Goal: Register for event/course

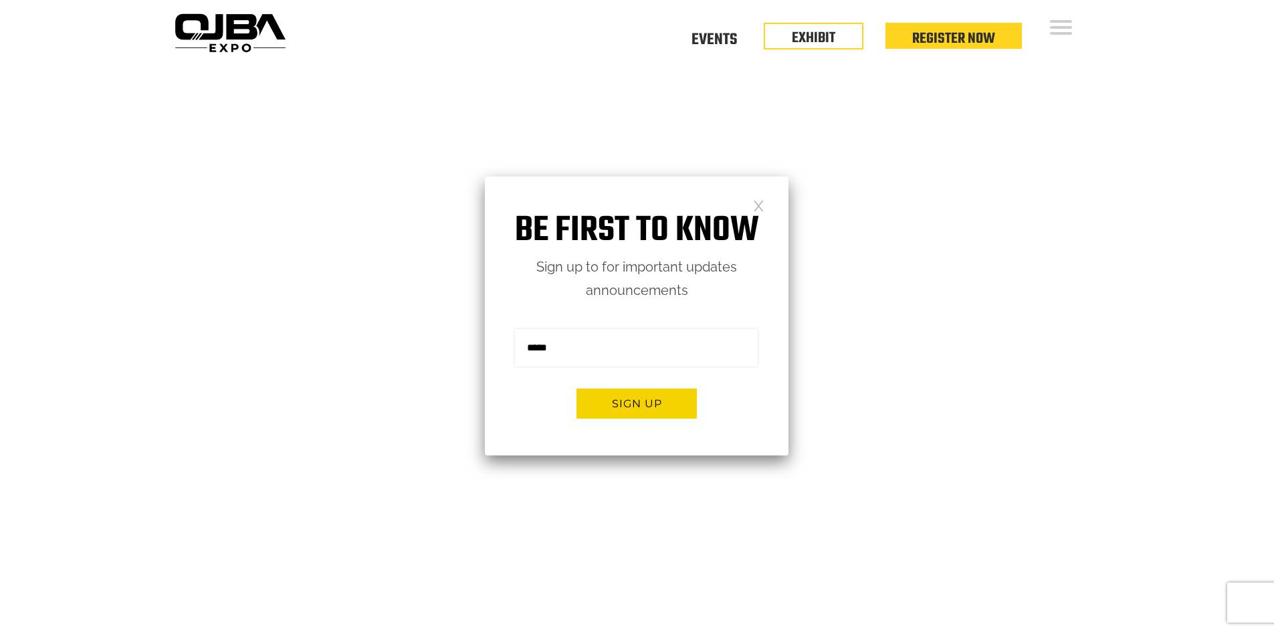
click at [763, 207] on link at bounding box center [758, 204] width 11 height 11
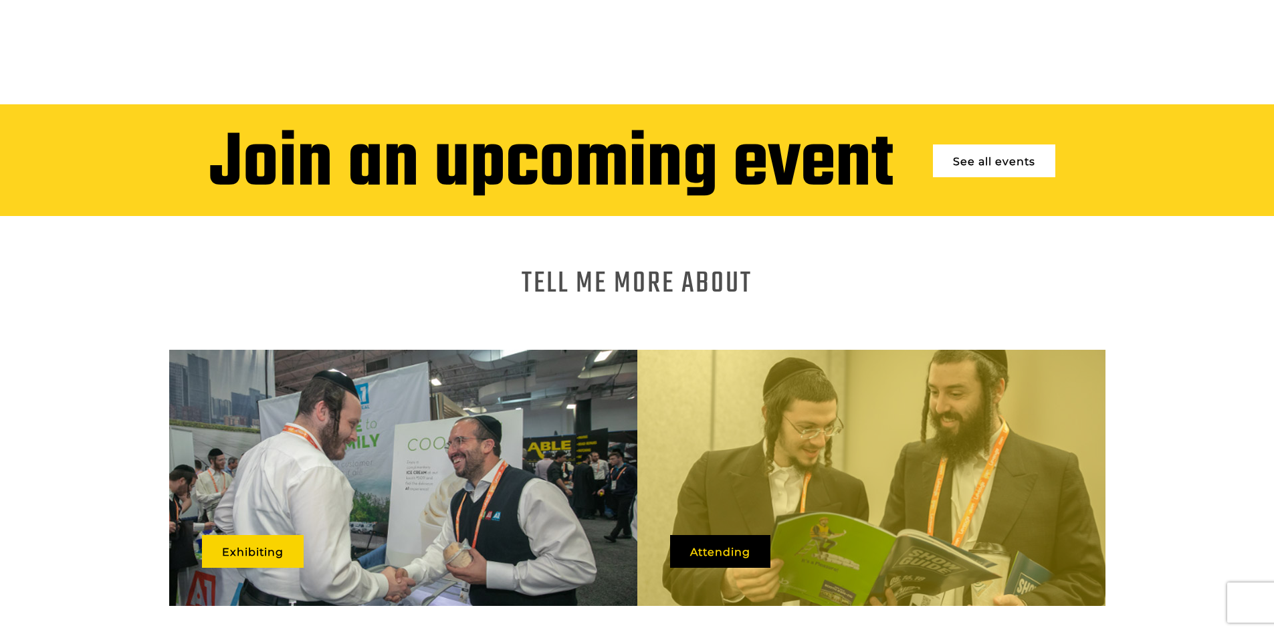
scroll to position [602, 0]
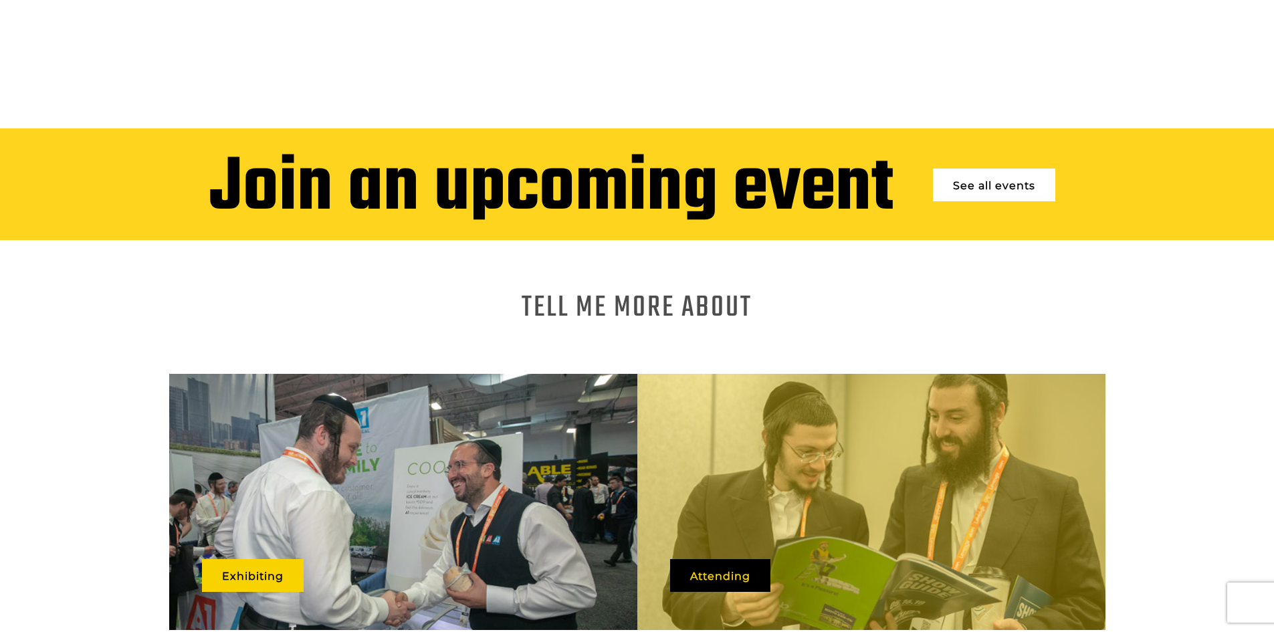
scroll to position [535, 0]
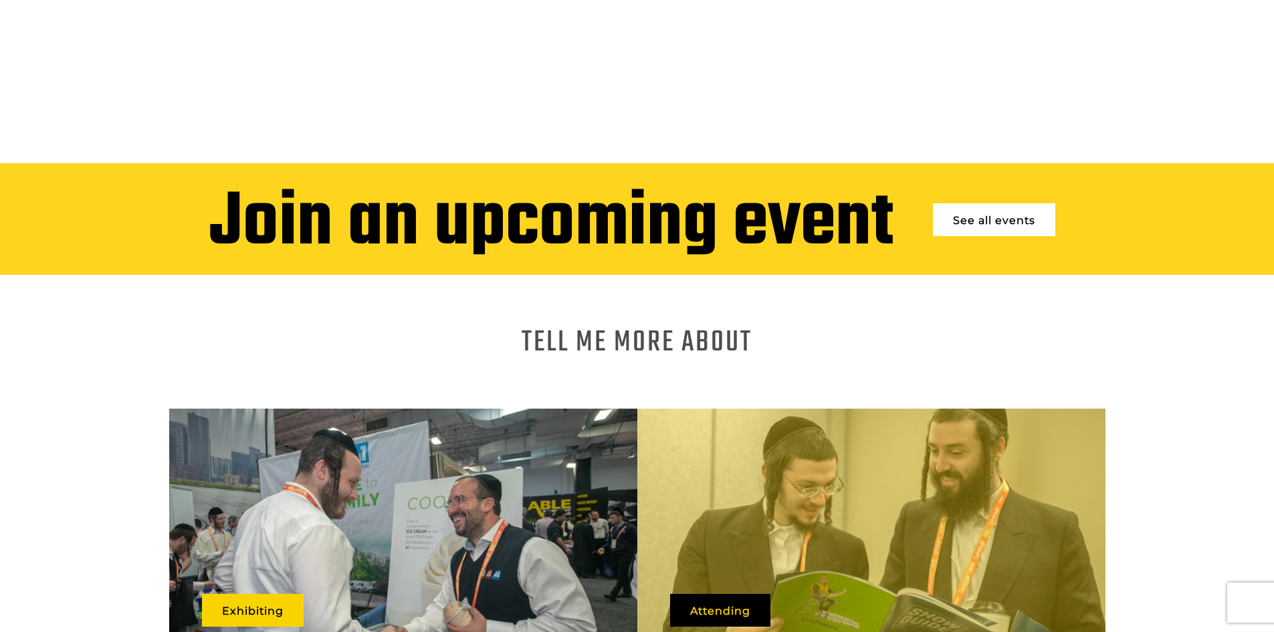
drag, startPoint x: 551, startPoint y: 523, endPoint x: 791, endPoint y: 541, distance: 240.2
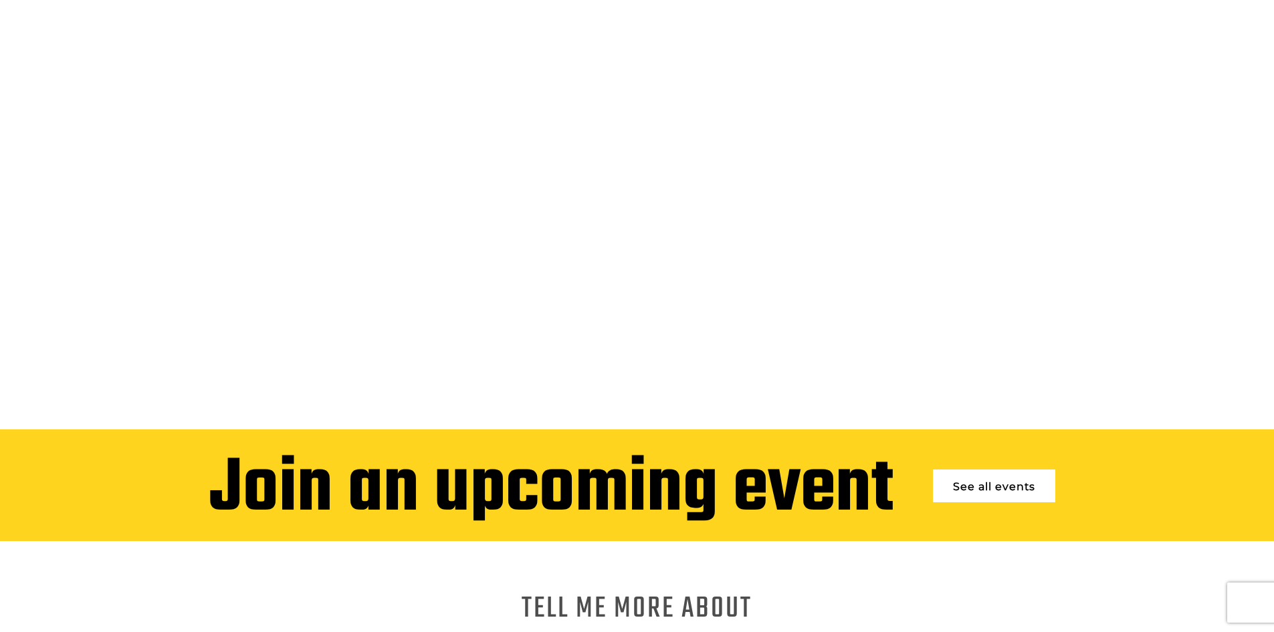
scroll to position [268, 0]
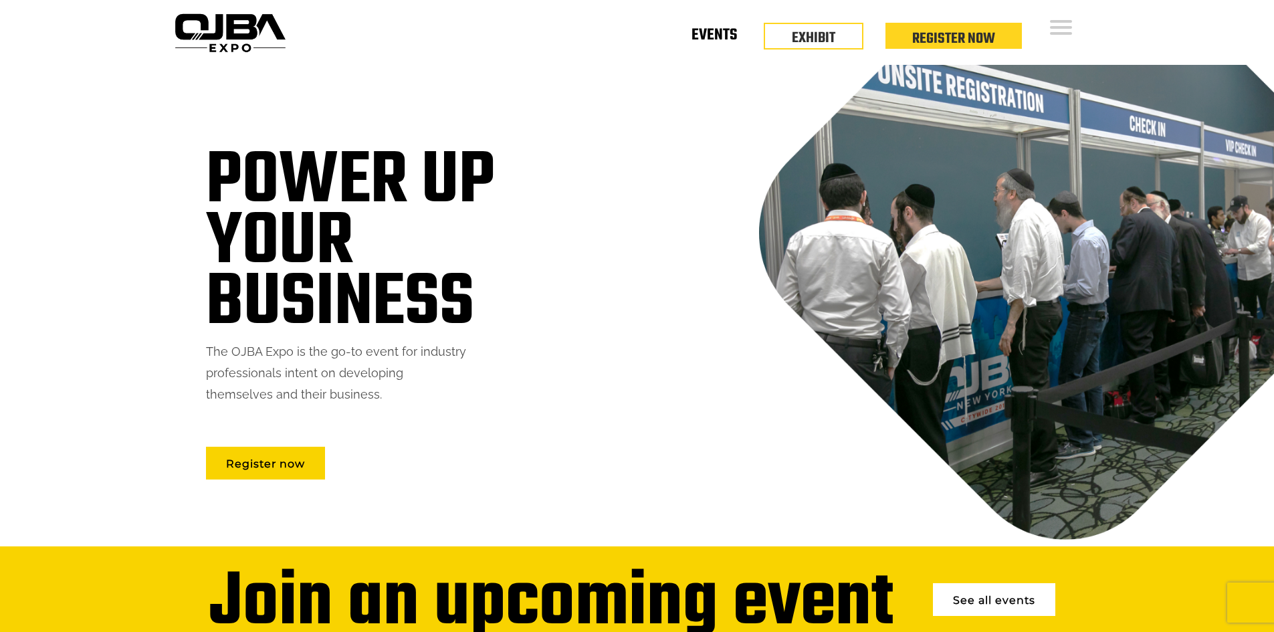
click at [719, 39] on link "Events" at bounding box center [714, 37] width 45 height 5
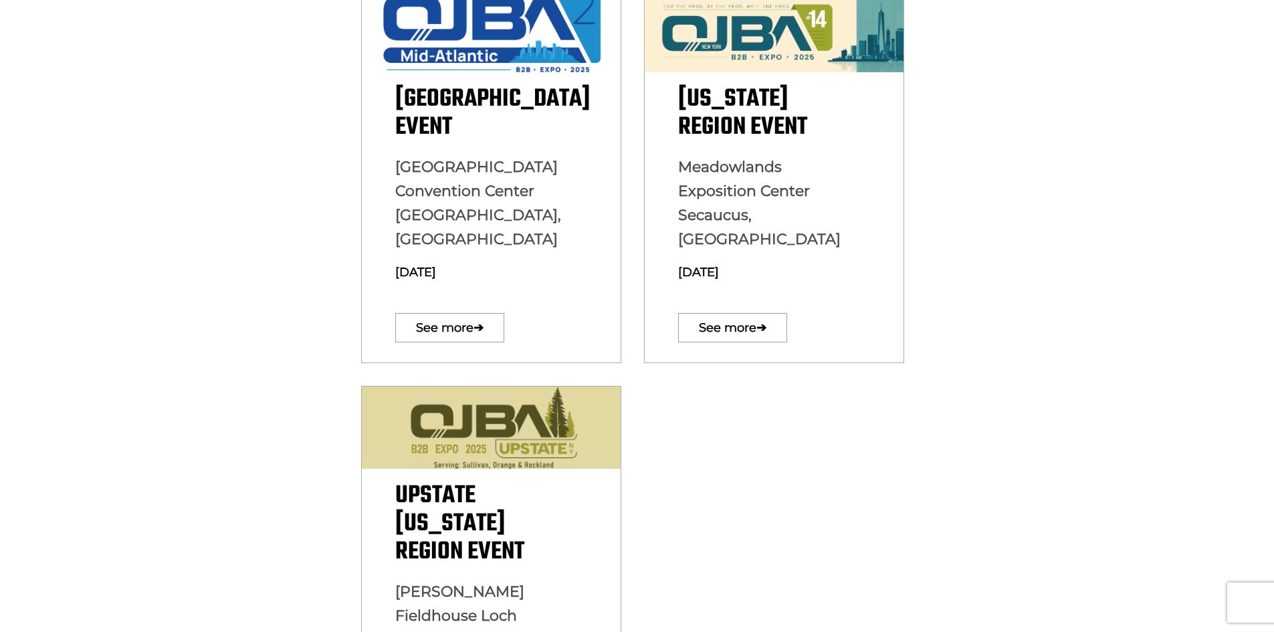
scroll to position [468, 0]
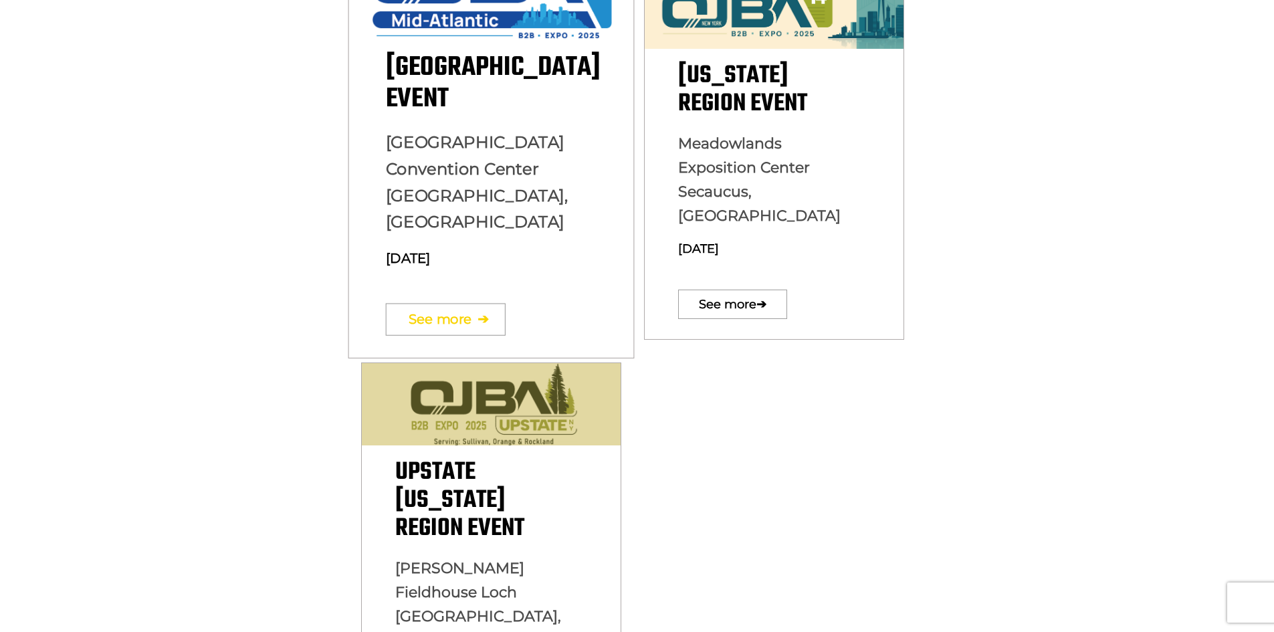
click at [458, 303] on link "See more ➔" at bounding box center [445, 319] width 120 height 32
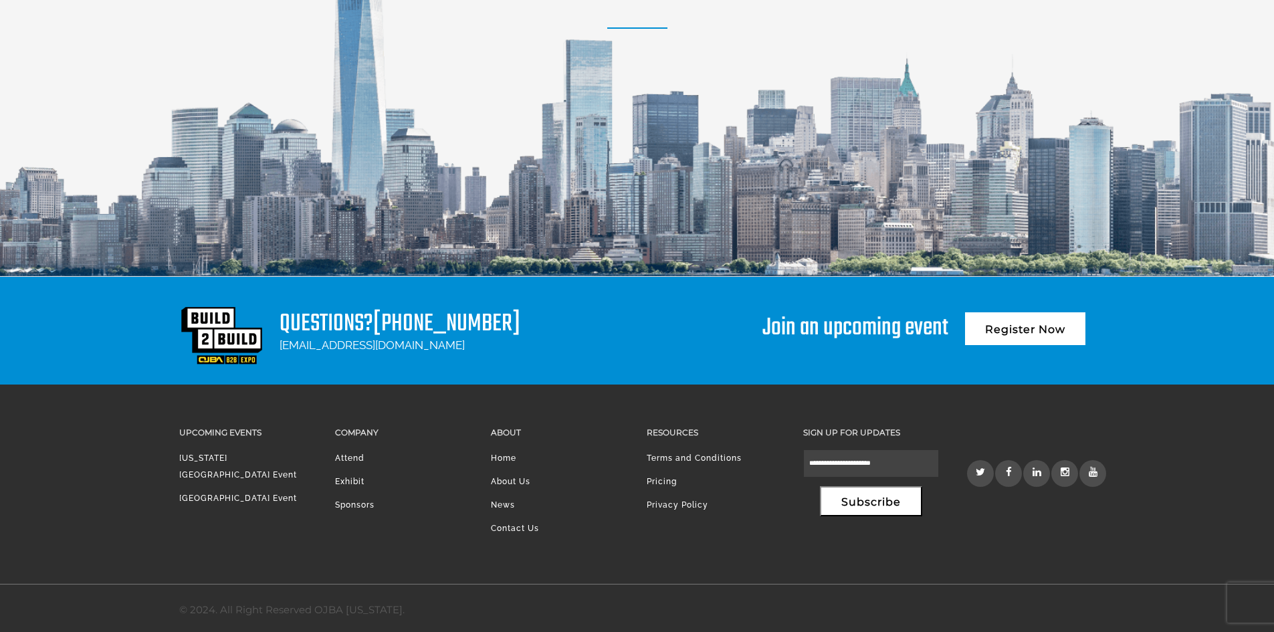
scroll to position [1824, 0]
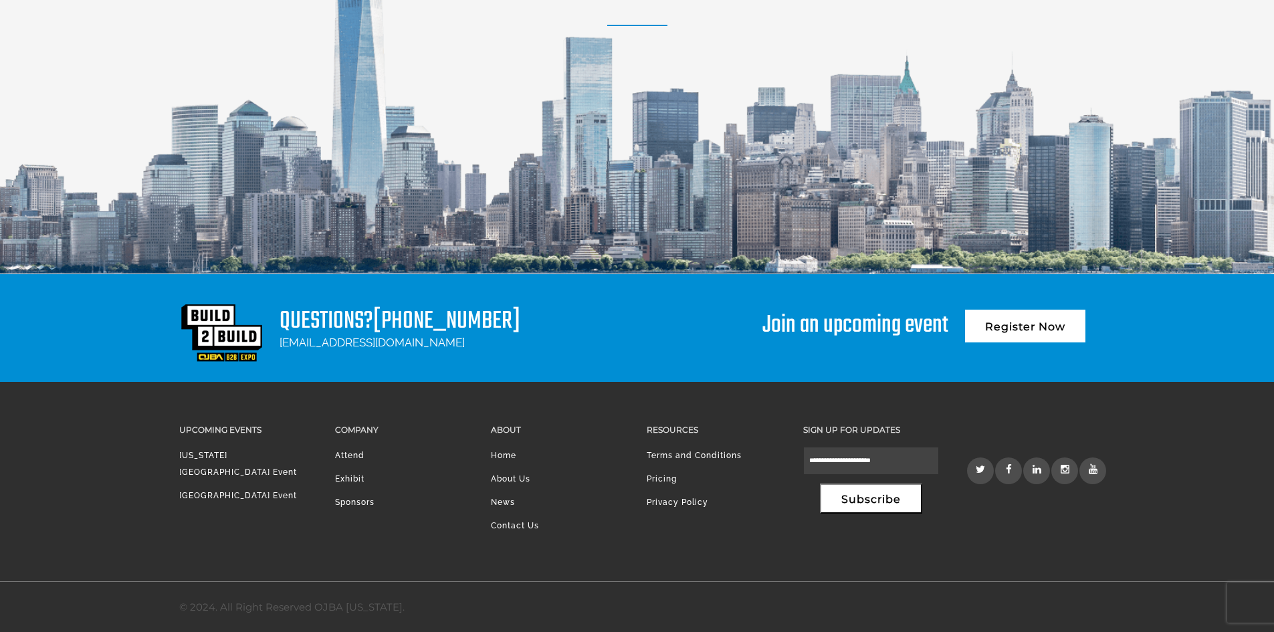
click at [655, 482] on li "Pricing" at bounding box center [715, 482] width 136 height 23
click at [664, 476] on link "Pricing" at bounding box center [662, 478] width 30 height 9
